Goal: Learn about a topic

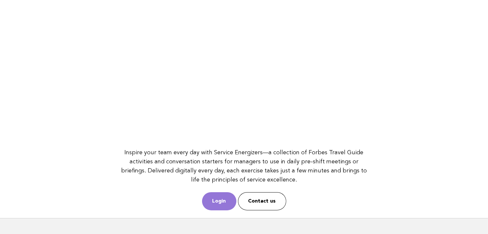
scroll to position [86, 0]
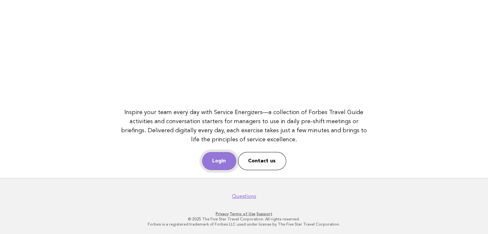
click at [226, 163] on link "Login" at bounding box center [219, 161] width 34 height 18
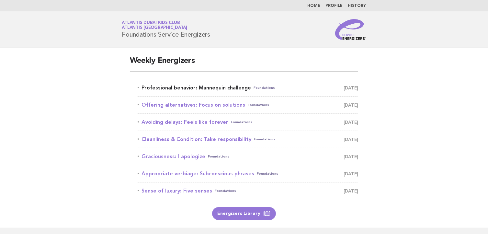
click at [233, 86] on link "Professional behavior: Mannequin challenge Foundations September 5" at bounding box center [248, 87] width 221 height 9
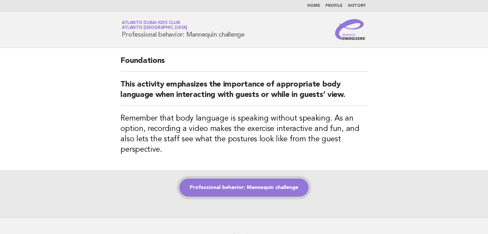
click at [198, 185] on link "Professional behavior: Mannequin challenge" at bounding box center [244, 188] width 129 height 18
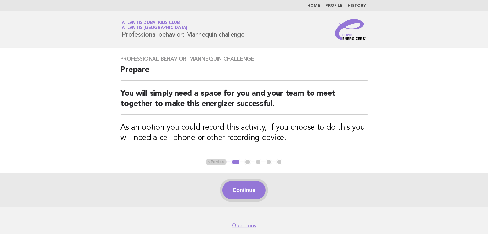
click at [254, 186] on button "Continue" at bounding box center [244, 190] width 43 height 18
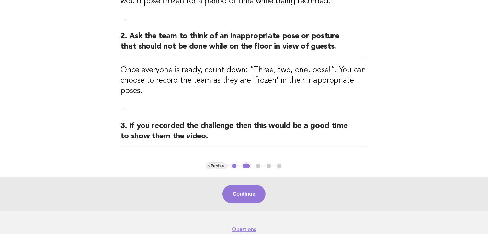
scroll to position [162, 0]
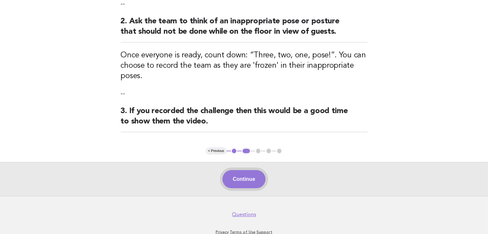
click at [245, 173] on button "Continue" at bounding box center [244, 179] width 43 height 18
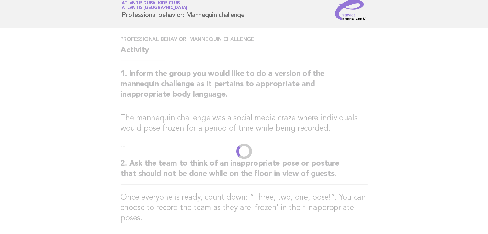
scroll to position [0, 0]
